Goal: Navigation & Orientation: Go to known website

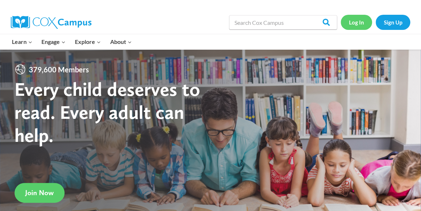
click at [353, 22] on link "Log In" at bounding box center [356, 22] width 31 height 15
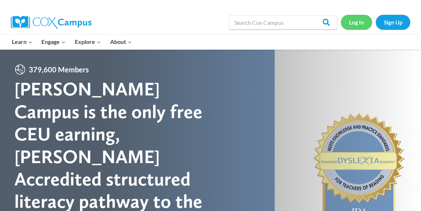
click at [356, 24] on link "Log In" at bounding box center [356, 22] width 31 height 15
click at [359, 23] on link "Log In" at bounding box center [356, 22] width 31 height 15
click at [355, 23] on link "Log In" at bounding box center [356, 22] width 31 height 15
